Goal: Transaction & Acquisition: Purchase product/service

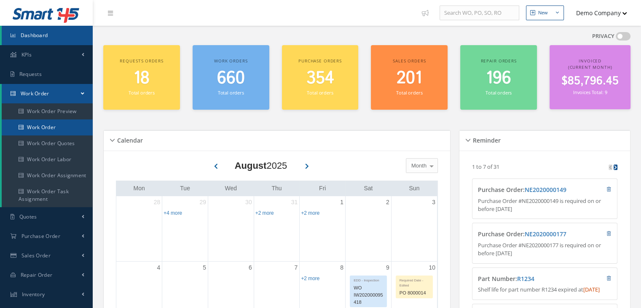
click at [56, 119] on link "Work Order" at bounding box center [47, 127] width 91 height 16
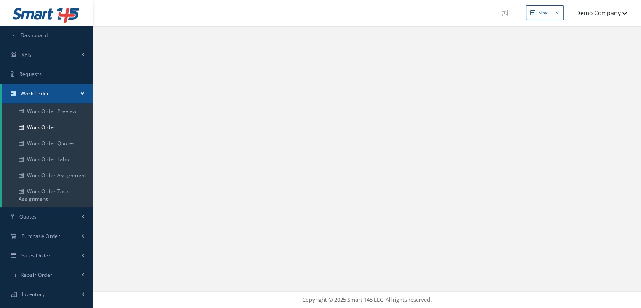
select select "25"
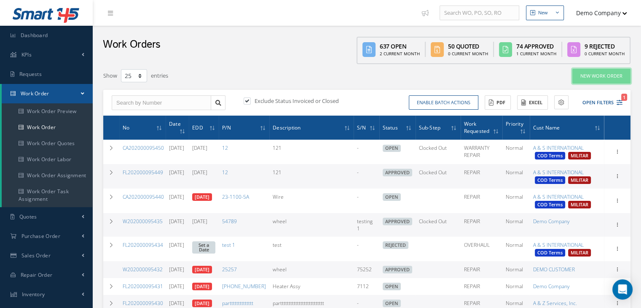
click at [590, 75] on link "New Work Order" at bounding box center [601, 76] width 58 height 15
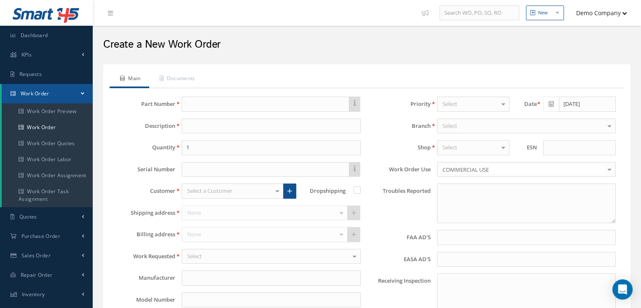
type input "faa aads"
type input "EASA ADS"
type textarea "NO VISUAL DAMAGE"
type input "[DATE]"
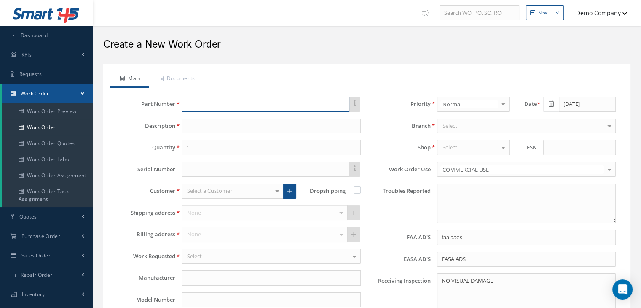
click at [209, 103] on input "text" at bounding box center [265, 104] width 167 height 15
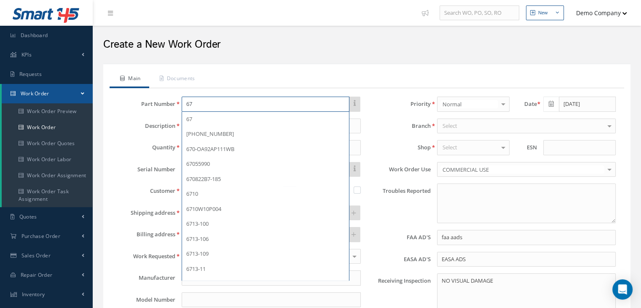
drag, startPoint x: 204, startPoint y: 101, endPoint x: 158, endPoint y: 99, distance: 45.6
click at [158, 99] on div "Part Number 67 67 67-1943-1 670-OA92AP111WB 67055990 670822B7-185 6710 6710W10P…" at bounding box center [239, 104] width 255 height 15
paste input "Z020H0001112"
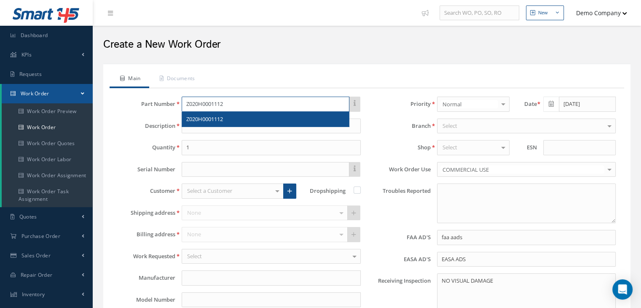
type input "Z020H0001112"
click at [209, 118] on span "Z020H0001112" at bounding box center [204, 119] width 37 height 8
type input "W202000095384 Test"
type input "ROHR, INC"
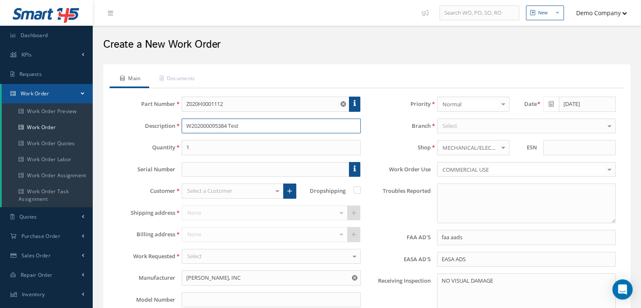
click at [266, 124] on input "W202000095384 Test" at bounding box center [271, 125] width 179 height 15
type input "W202000095384 Test test"
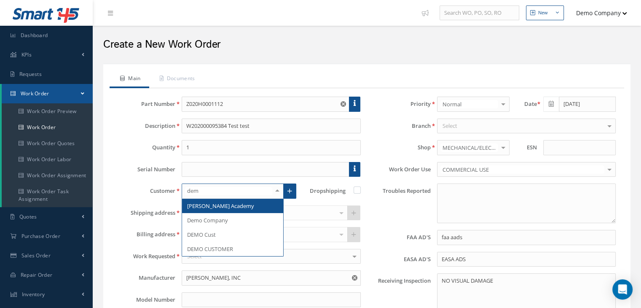
type input "demo"
click at [237, 207] on span "Demo Company" at bounding box center [232, 205] width 101 height 14
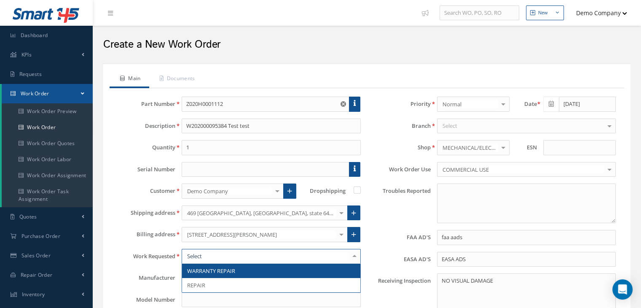
click at [246, 273] on span "WARRANTY REPAIR" at bounding box center [271, 270] width 178 height 14
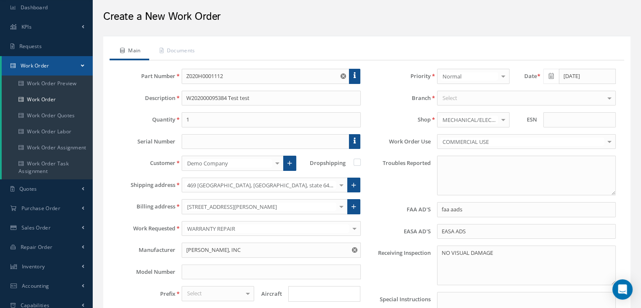
scroll to position [84, 0]
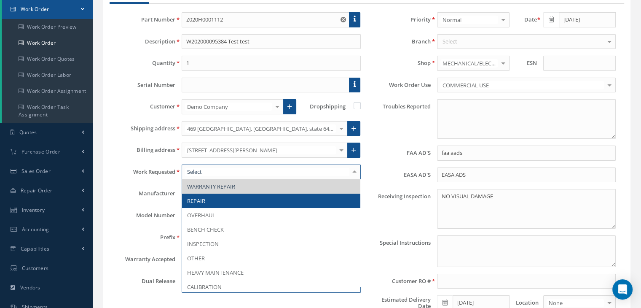
click at [224, 200] on span "REPAIR" at bounding box center [271, 200] width 178 height 14
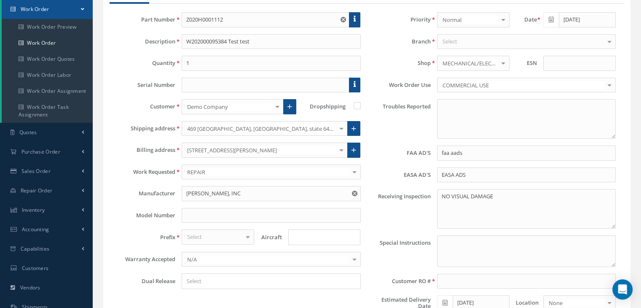
click at [234, 233] on div "Select" at bounding box center [218, 236] width 72 height 15
click at [212, 244] on span "CA" at bounding box center [218, 251] width 72 height 14
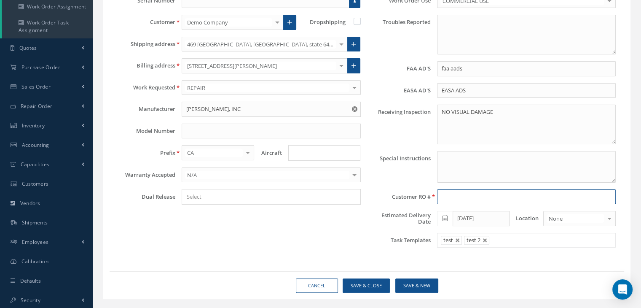
click at [465, 196] on input at bounding box center [526, 196] width 179 height 15
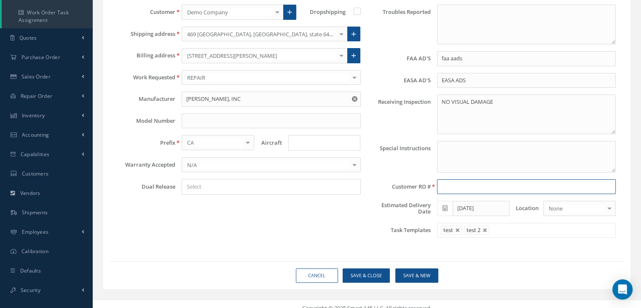
scroll to position [185, 0]
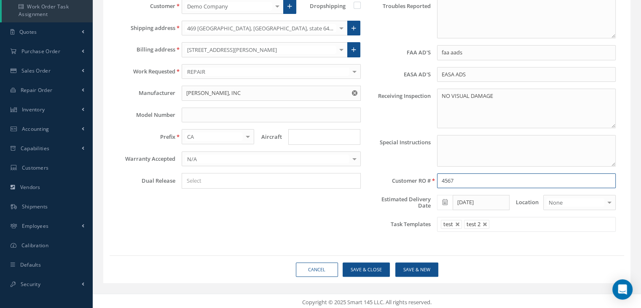
type input "45678"
click at [483, 222] on link at bounding box center [485, 224] width 5 height 5
click at [458, 223] on link at bounding box center [457, 224] width 5 height 5
type input "Select templates"
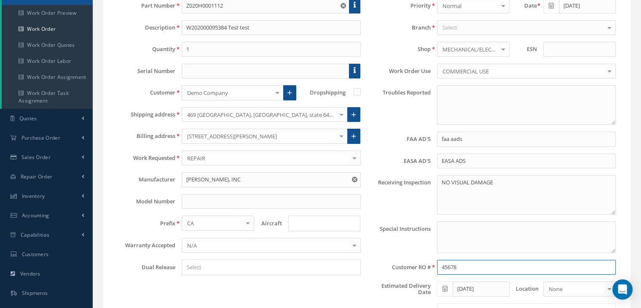
scroll to position [16, 0]
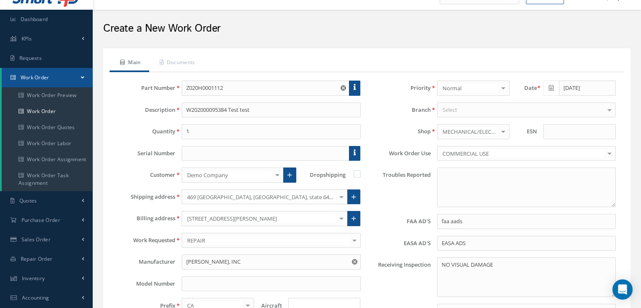
type input "45678"
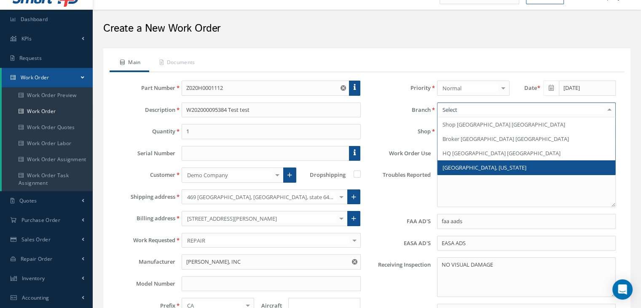
click at [472, 166] on span "Los Angeles, California" at bounding box center [484, 168] width 84 height 8
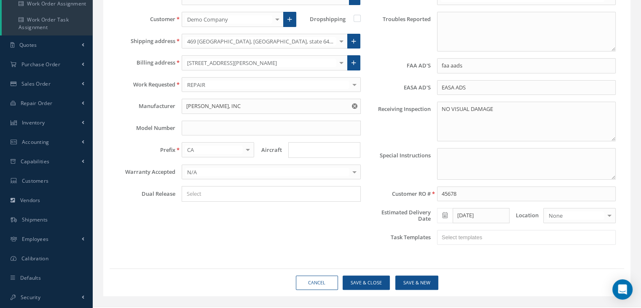
scroll to position [185, 0]
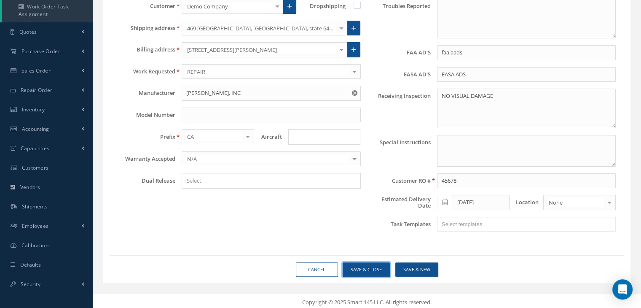
click at [376, 263] on button "Save & Close" at bounding box center [366, 269] width 47 height 15
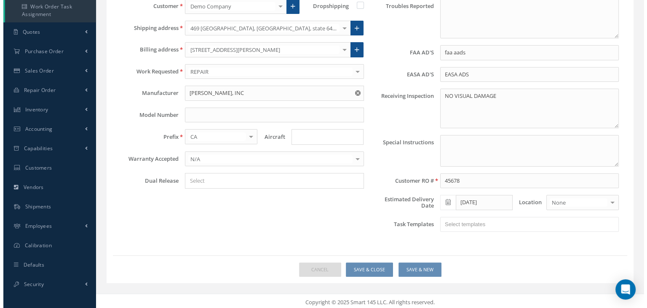
scroll to position [58, 0]
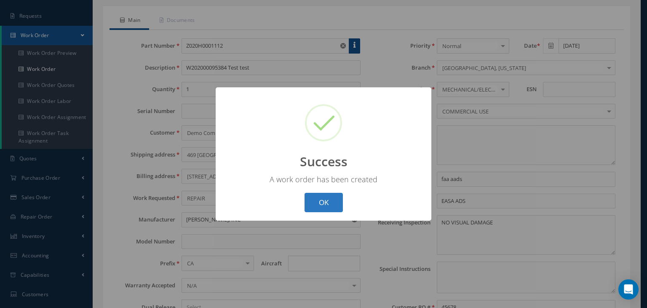
click at [320, 202] on button "OK" at bounding box center [324, 203] width 38 height 20
select select "25"
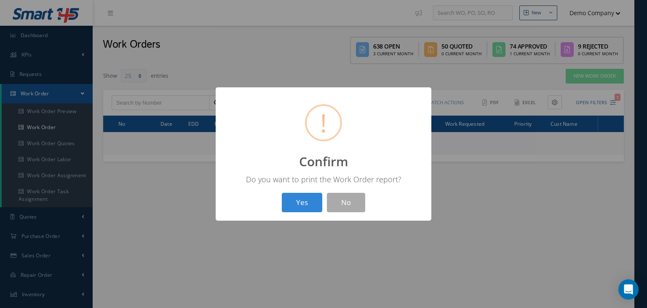
click at [346, 186] on div "? ! i Confirm × Do you want to print the Work Order report? Yes No" at bounding box center [324, 154] width 216 height 134
click at [352, 201] on button "No" at bounding box center [346, 203] width 38 height 20
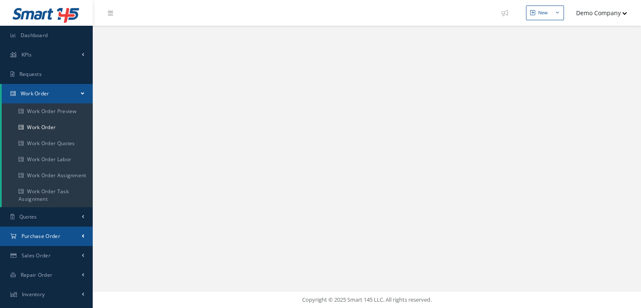
select select "25"
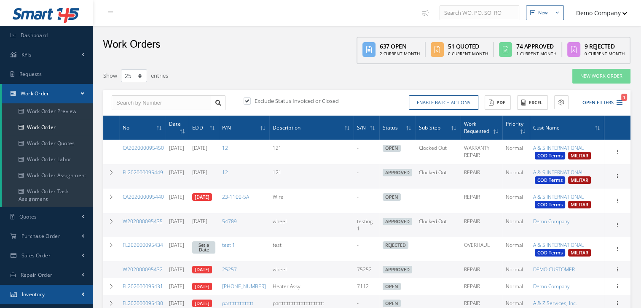
scroll to position [42, 0]
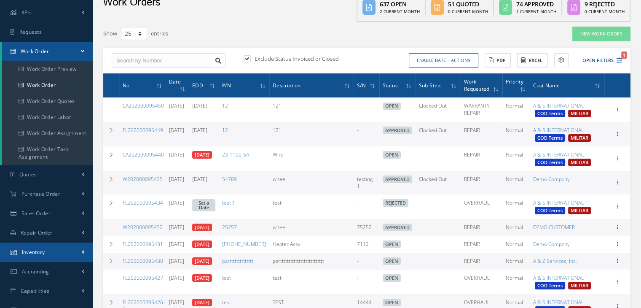
click at [69, 251] on link "Inventory" at bounding box center [46, 251] width 93 height 19
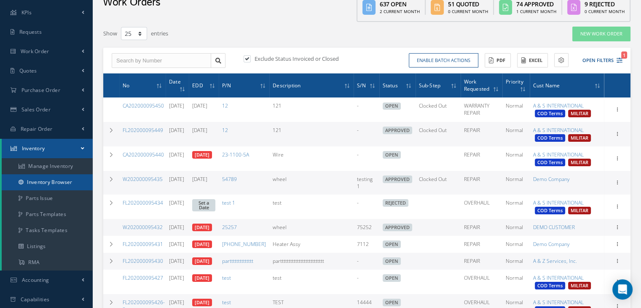
click at [62, 183] on link "Inventory Browser" at bounding box center [47, 182] width 91 height 16
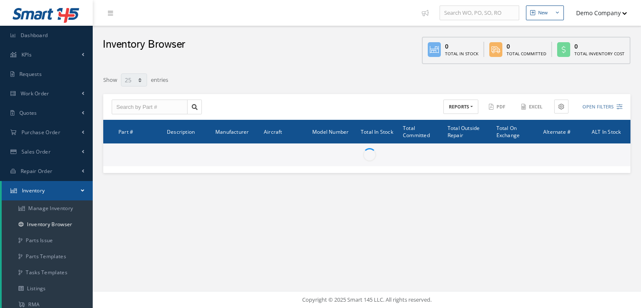
select select "25"
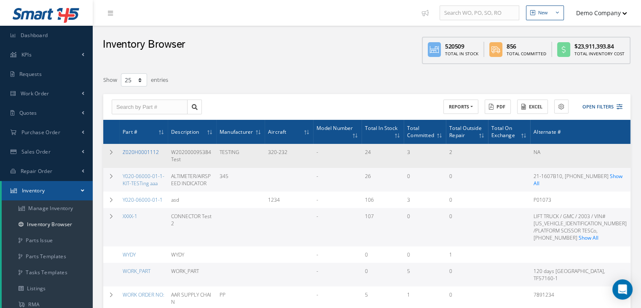
click at [137, 150] on link "Z020H0001112" at bounding box center [141, 151] width 36 height 7
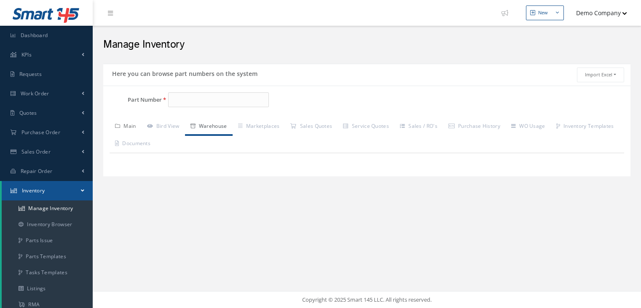
click at [127, 125] on div "Part Number Description Alternates Manual # {{ manualNumber([DOMAIN_NAME]_numbe…" at bounding box center [366, 131] width 527 height 78
type input "Z020H0001112"
type input "W202000095384 Test"
type input "Lorem ipsum dolor sit amet, con"
type input "TESTING"
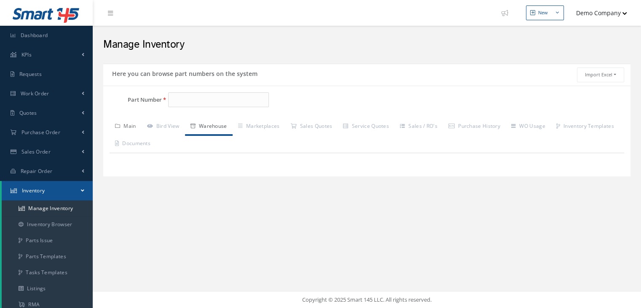
type input "4600.00"
type input "222.00"
type input "500.00"
type input "0.00"
type input "30"
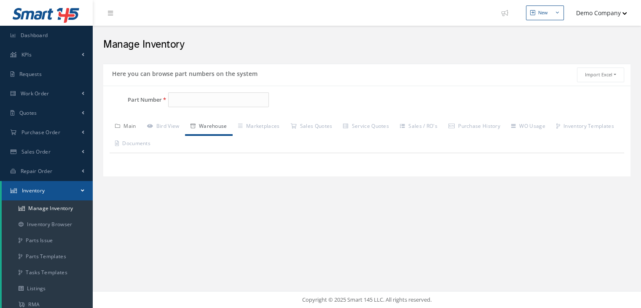
select select "1"
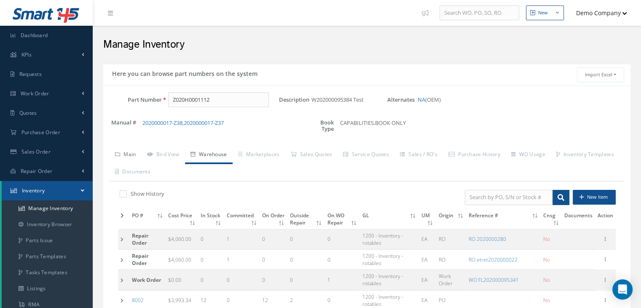
click at [134, 158] on link "Main" at bounding box center [126, 155] width 32 height 18
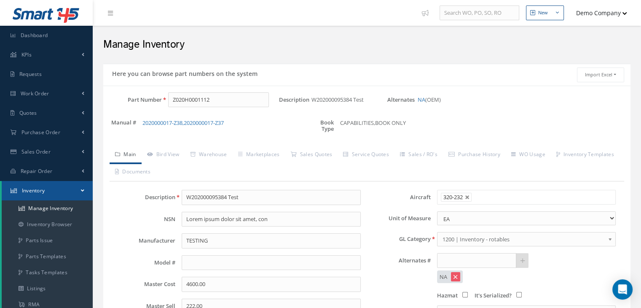
scroll to position [42, 0]
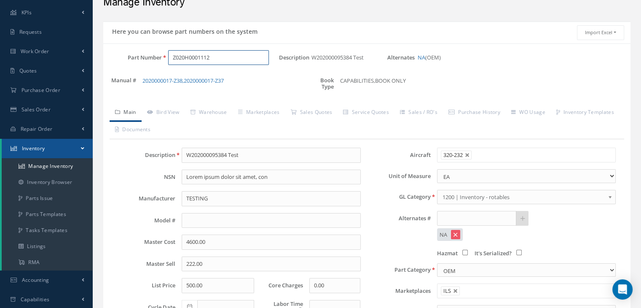
drag, startPoint x: 217, startPoint y: 57, endPoint x: 140, endPoint y: 56, distance: 77.5
click at [142, 56] on div "Part Number Z020H0001112" at bounding box center [191, 57] width 176 height 15
click at [217, 112] on link "Warehouse" at bounding box center [209, 113] width 48 height 18
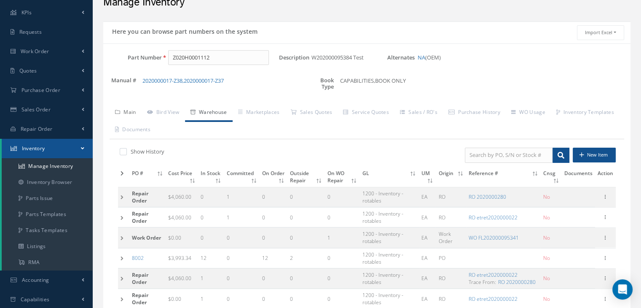
click at [120, 113] on icon at bounding box center [117, 112] width 5 height 5
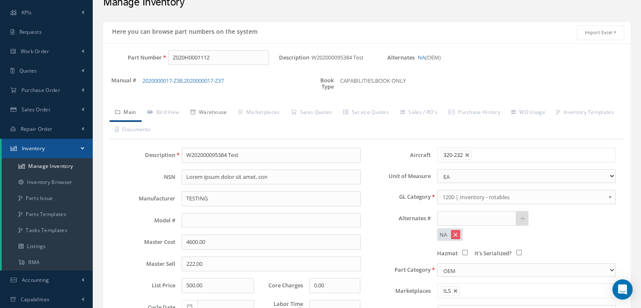
click at [221, 108] on link "Warehouse" at bounding box center [209, 113] width 48 height 18
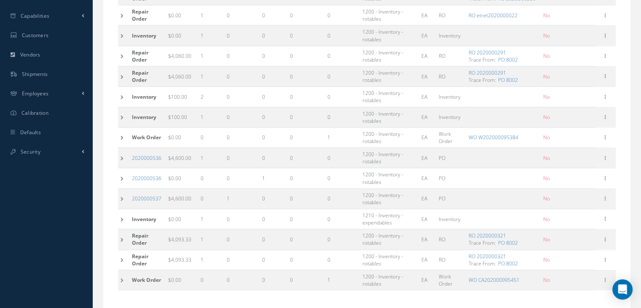
scroll to position [353, 0]
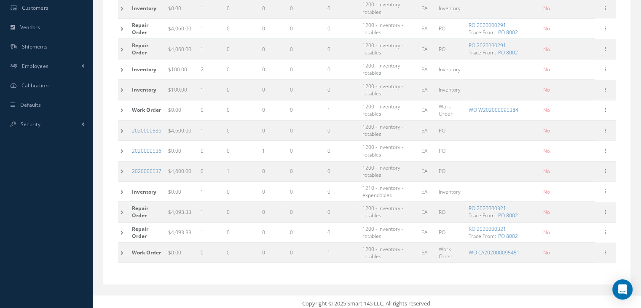
click at [121, 249] on td at bounding box center [123, 252] width 11 height 20
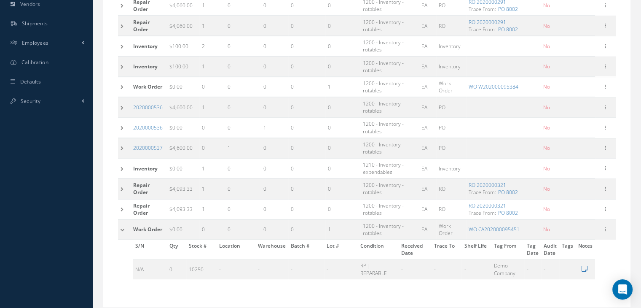
scroll to position [399, 0]
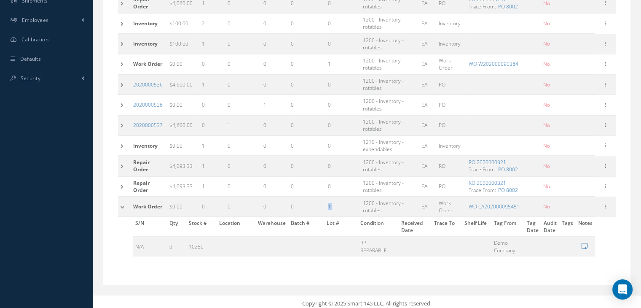
drag, startPoint x: 322, startPoint y: 201, endPoint x: 376, endPoint y: 201, distance: 54.4
click at [376, 201] on tr "Work Order $0.00 0 0 0 0 1 1200 - Inventory - rotables EA Work Order WO CA20200…" at bounding box center [367, 206] width 498 height 20
click at [608, 202] on icon at bounding box center [605, 205] width 8 height 7
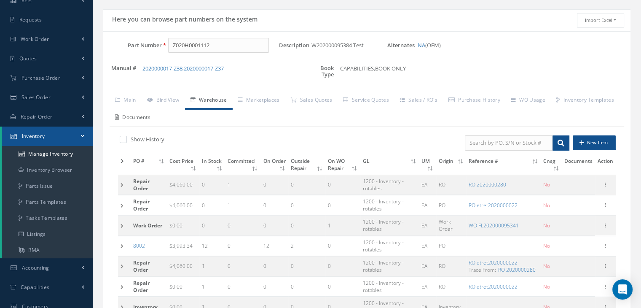
scroll to position [19, 0]
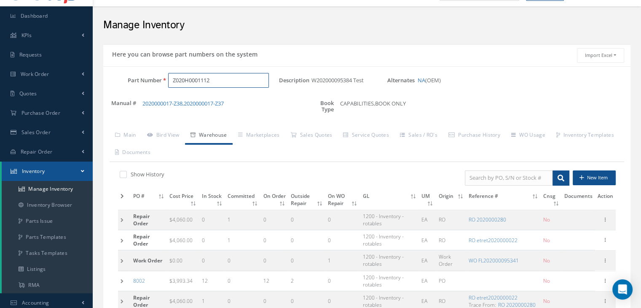
drag, startPoint x: 222, startPoint y: 77, endPoint x: 124, endPoint y: 89, distance: 98.5
click at [124, 89] on div "Part Number Z020H0001112" at bounding box center [191, 84] width 176 height 22
click at [207, 137] on link "Warehouse" at bounding box center [209, 136] width 48 height 18
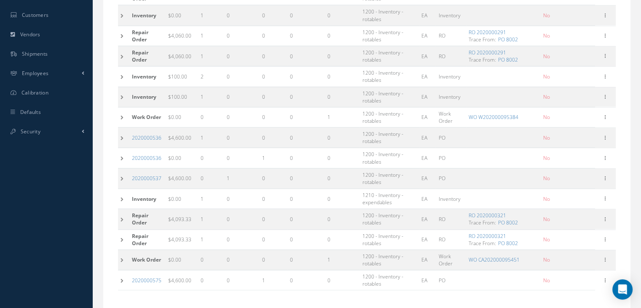
scroll to position [373, 0]
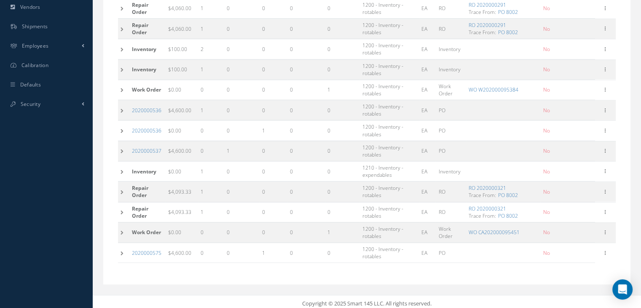
click at [121, 228] on td at bounding box center [123, 232] width 11 height 20
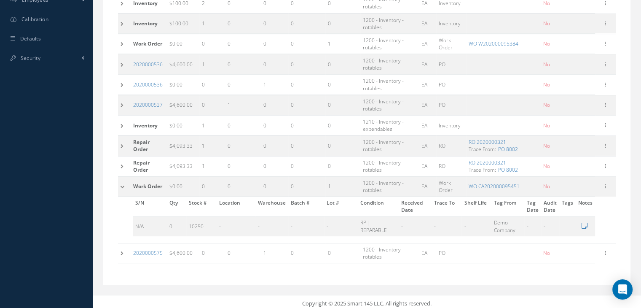
drag, startPoint x: 118, startPoint y: 248, endPoint x: 124, endPoint y: 244, distance: 7.0
click at [118, 247] on td at bounding box center [124, 253] width 13 height 20
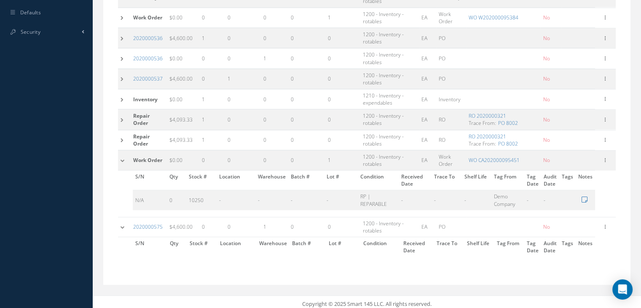
scroll to position [445, 0]
click at [605, 224] on icon at bounding box center [605, 226] width 8 height 7
click at [339, 157] on tr "Work Order $0.00 0 0 0 0 1 1200 - Inventory - rotables EA Work Order WO CA20200…" at bounding box center [367, 160] width 498 height 20
click at [602, 223] on icon at bounding box center [605, 226] width 8 height 7
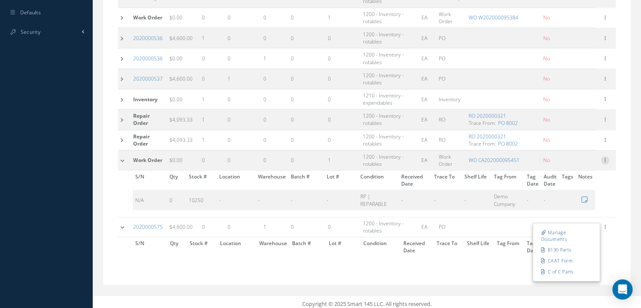
click at [607, 156] on icon at bounding box center [605, 159] width 8 height 7
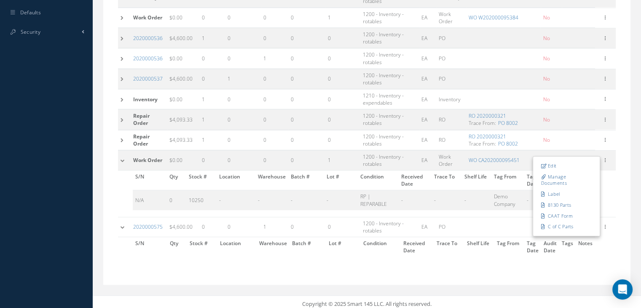
click at [615, 200] on table "PO # Cost Price In Stock Committed On Order Outside Repair On WO Repair GL UM O…" at bounding box center [367, 13] width 498 height 499
click at [604, 224] on icon at bounding box center [605, 226] width 8 height 7
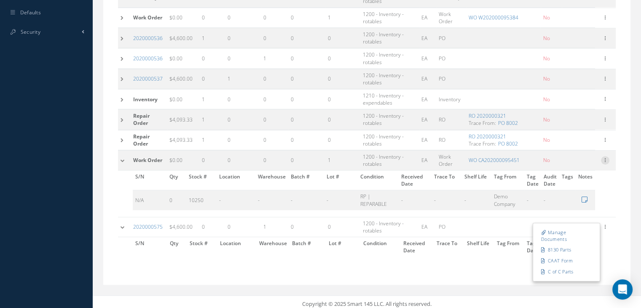
click at [603, 158] on icon at bounding box center [605, 159] width 8 height 7
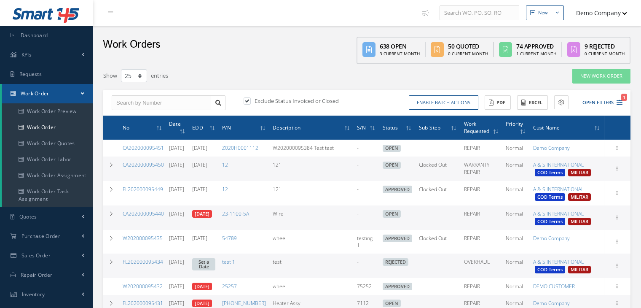
select select "25"
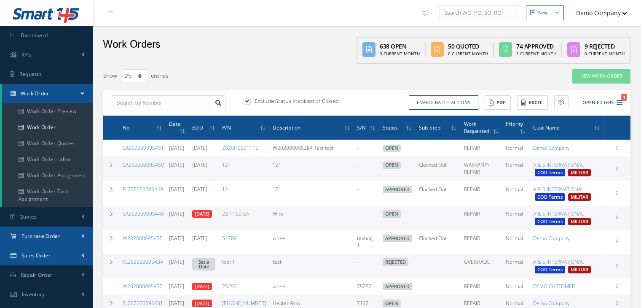
click at [56, 232] on span "Purchase Order" at bounding box center [40, 235] width 39 height 7
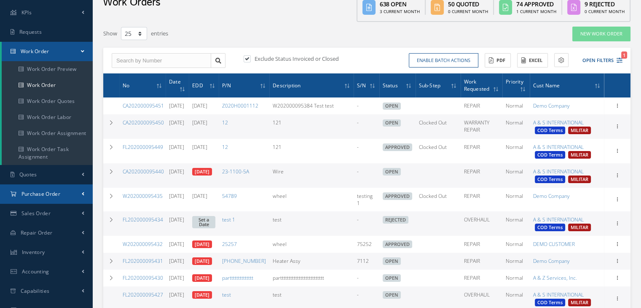
scroll to position [42, 0]
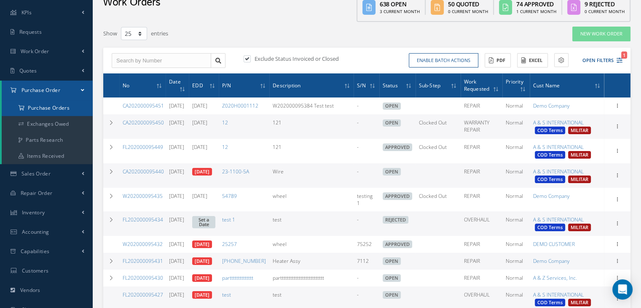
click at [62, 111] on a=1&status_id=2&status_id=3&status_id=5&collapsedFilters"] "Purchase Orders" at bounding box center [47, 108] width 91 height 16
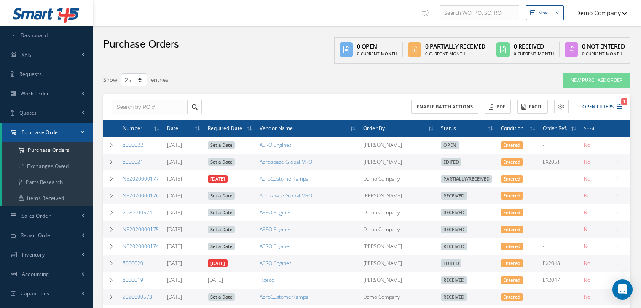
select select "25"
click at [582, 79] on link "New Purchase Order" at bounding box center [597, 80] width 68 height 15
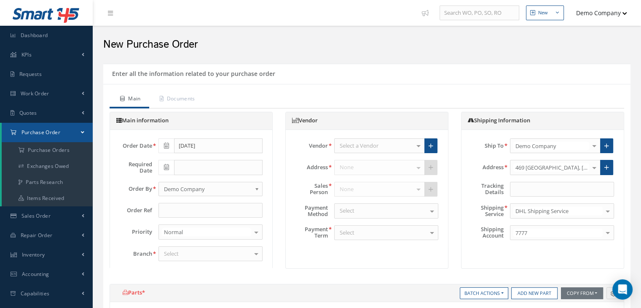
scroll to position [169, 0]
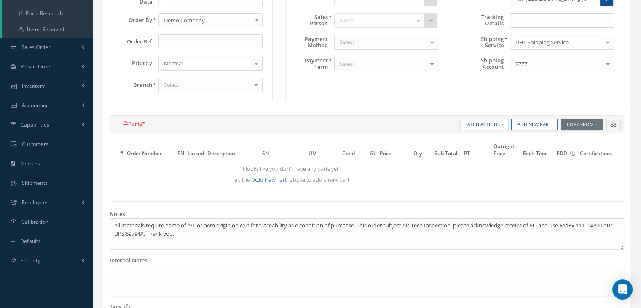
click at [261, 179] on link "Add New Part" at bounding box center [269, 180] width 33 height 8
select select "5"
select select "6"
select select "1"
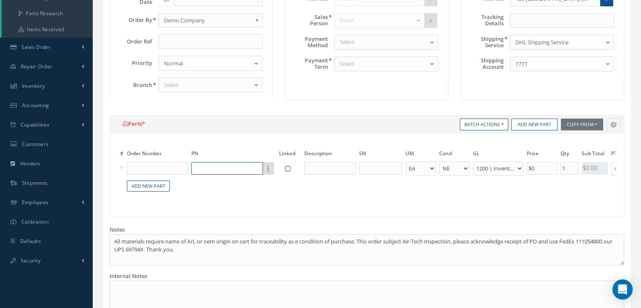
click at [214, 169] on input "text" at bounding box center [227, 168] width 72 height 13
paste input "Z020H0001112"
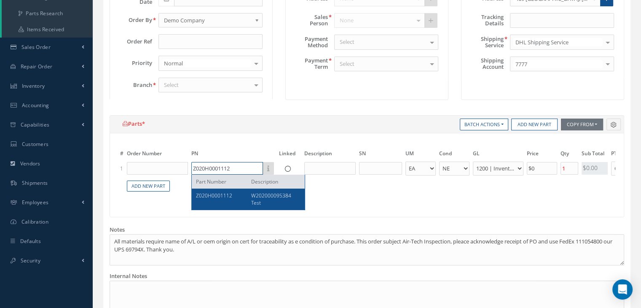
type input "Z020H0001112"
click at [239, 198] on div "Z020H0001112" at bounding box center [220, 199] width 49 height 14
type input "W202000095384 Test"
type input "$4,600"
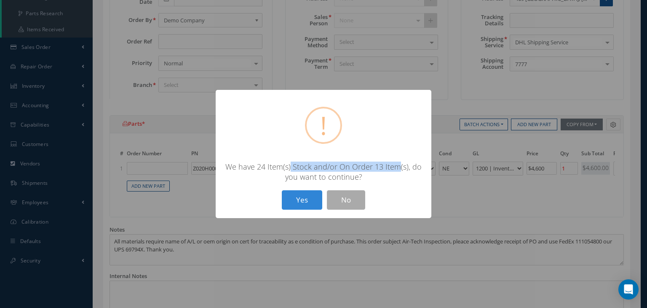
drag, startPoint x: 292, startPoint y: 171, endPoint x: 398, endPoint y: 171, distance: 106.2
click at [398, 171] on div "We have 24 Item(s) Stock and/or On Order 13 Item(s), do you want to continue?" at bounding box center [323, 171] width 199 height 20
click at [301, 199] on button "Yes" at bounding box center [302, 200] width 40 height 20
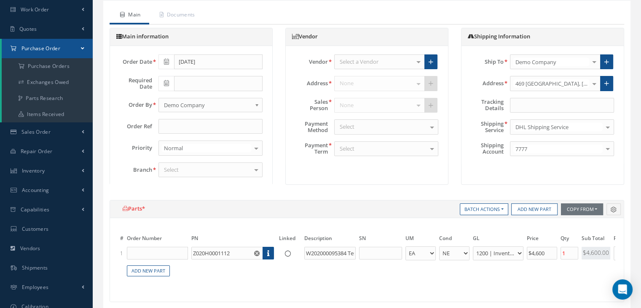
scroll to position [0, 0]
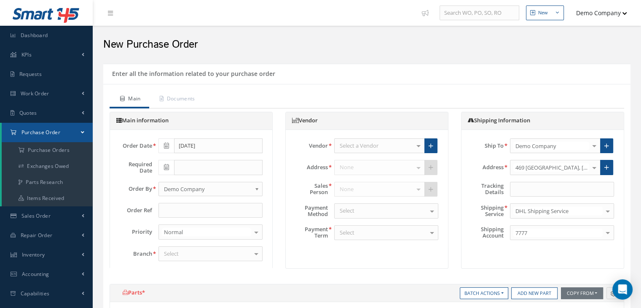
click at [400, 144] on div "Select a Vendor" at bounding box center [379, 145] width 91 height 15
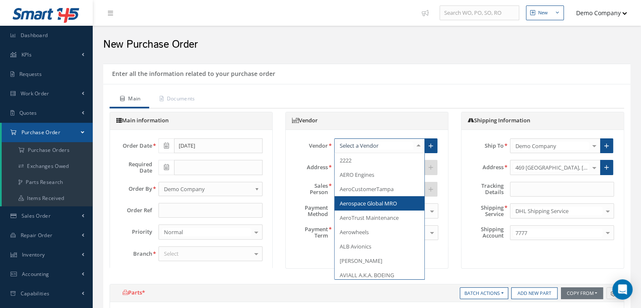
click at [397, 204] on span "Aerospace Global MRO" at bounding box center [368, 203] width 57 height 8
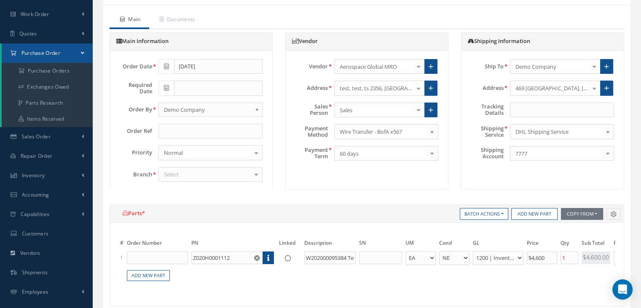
scroll to position [84, 0]
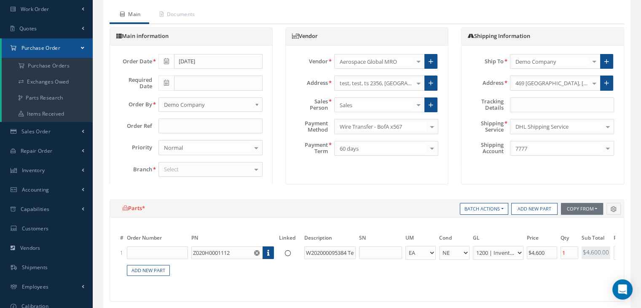
click at [197, 166] on div "Select" at bounding box center [210, 169] width 104 height 15
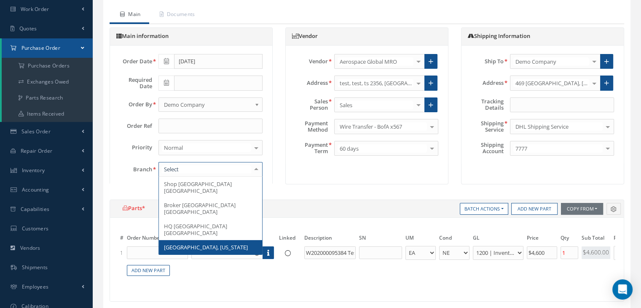
click at [222, 240] on span "Los Angeles, California" at bounding box center [210, 247] width 103 height 14
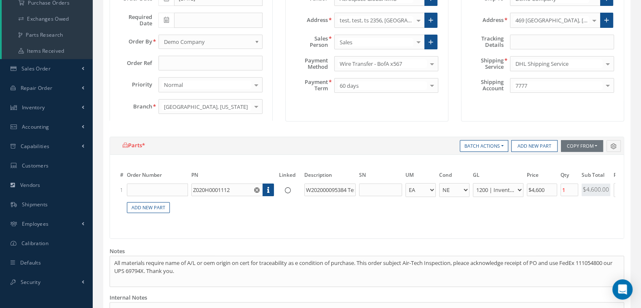
scroll to position [169, 0]
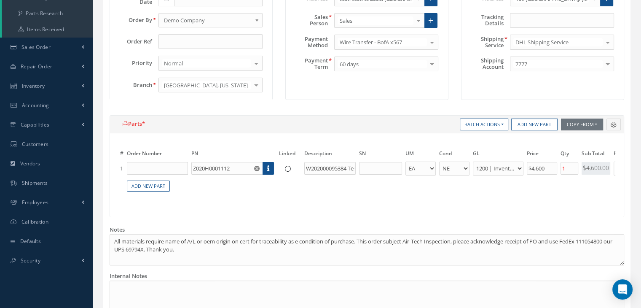
drag, startPoint x: 413, startPoint y: 201, endPoint x: 573, endPoint y: 203, distance: 160.2
click at [573, 202] on table "# Order Number PN Linked Description SN UM Cond GL Price Qty Qty Received Sub T…" at bounding box center [366, 172] width 497 height 60
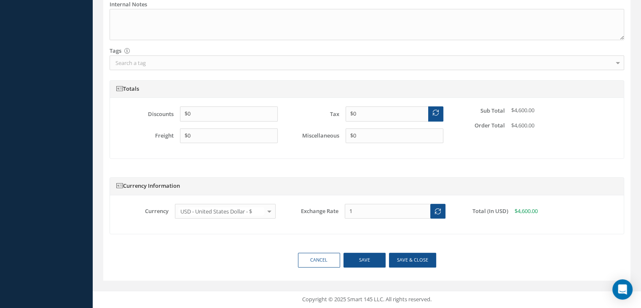
scroll to position [444, 0]
click at [371, 260] on button "Save" at bounding box center [364, 259] width 42 height 15
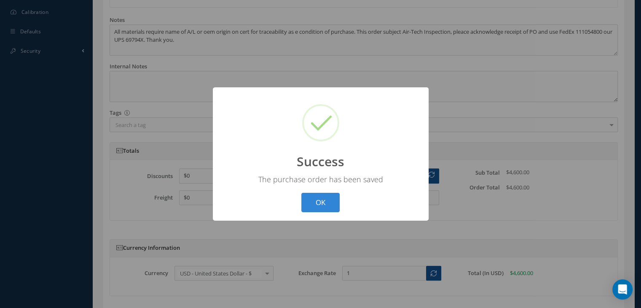
scroll to position [233, 0]
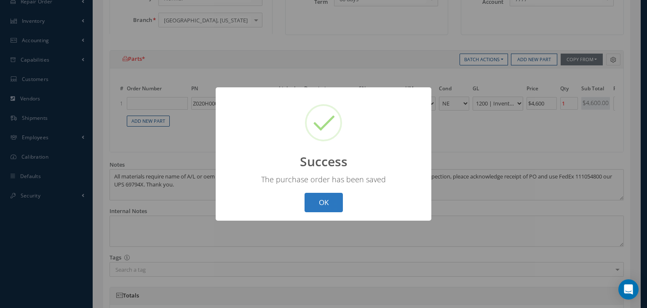
click at [339, 200] on button "OK" at bounding box center [324, 203] width 38 height 20
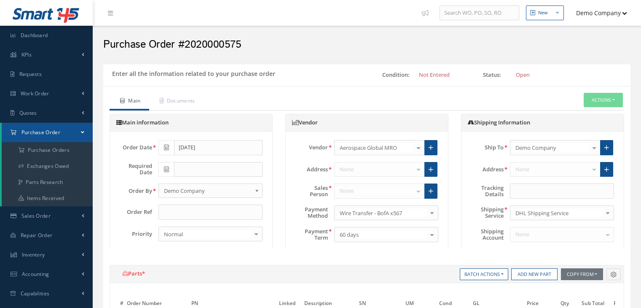
select select "5"
select select "6"
select select "1"
click at [595, 100] on button "Actions" at bounding box center [603, 100] width 39 height 15
click at [577, 115] on link "Enter/Update" at bounding box center [589, 114] width 67 height 11
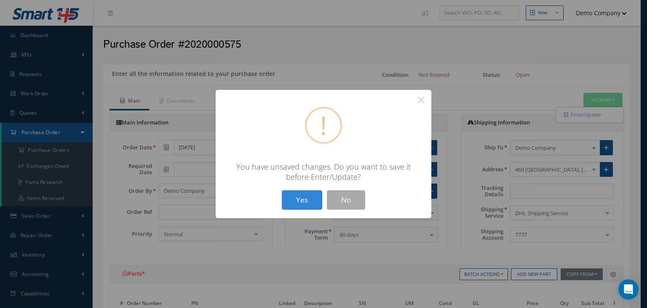
click at [275, 194] on div "? ! i × You have unsaved changes. Do you want to save it before Enter/Update? Y…" at bounding box center [324, 154] width 216 height 129
click at [299, 196] on button "Yes" at bounding box center [302, 200] width 40 height 20
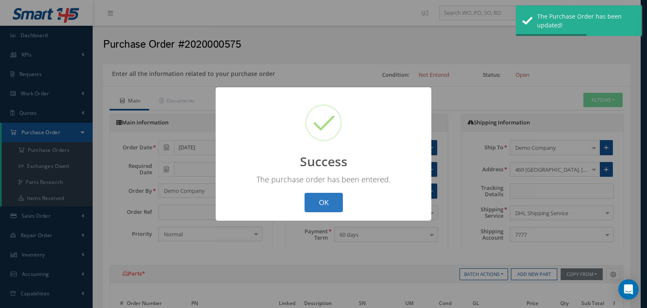
click at [326, 201] on button "OK" at bounding box center [324, 203] width 38 height 20
